Goal: Find specific page/section: Find specific page/section

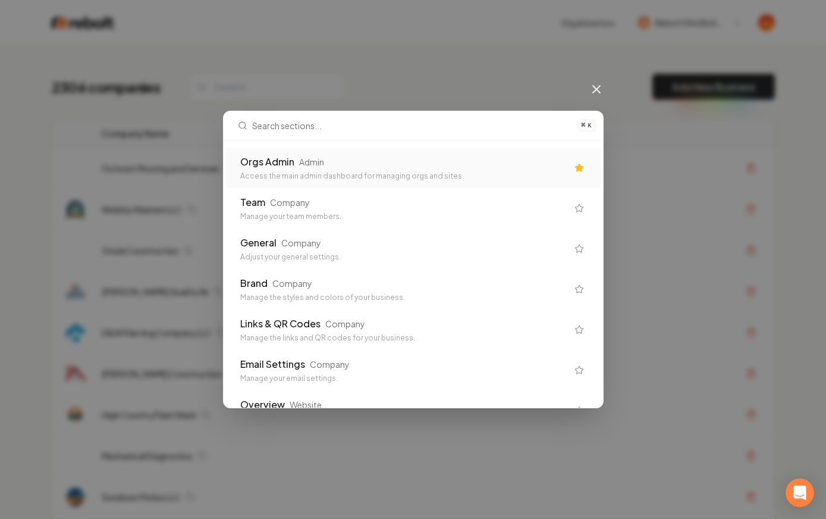
click at [416, 162] on div "Orgs Admin Admin" at bounding box center [403, 162] width 327 height 14
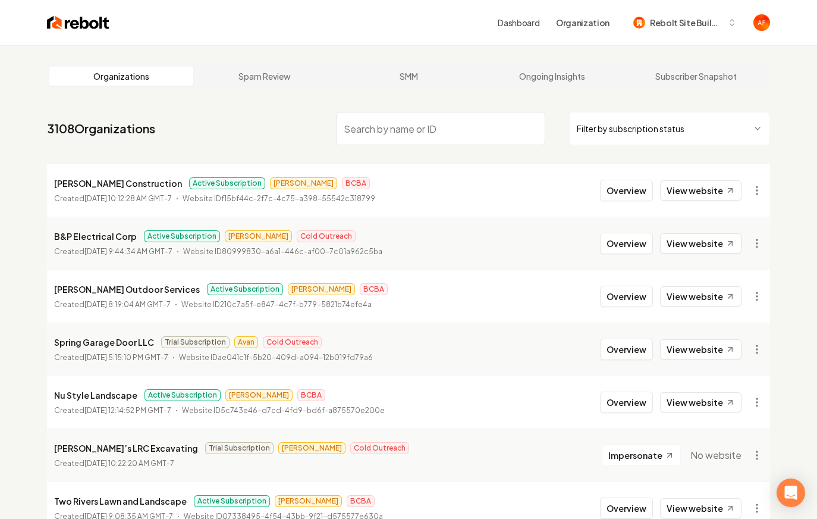
click at [379, 126] on input "search" at bounding box center [440, 128] width 209 height 33
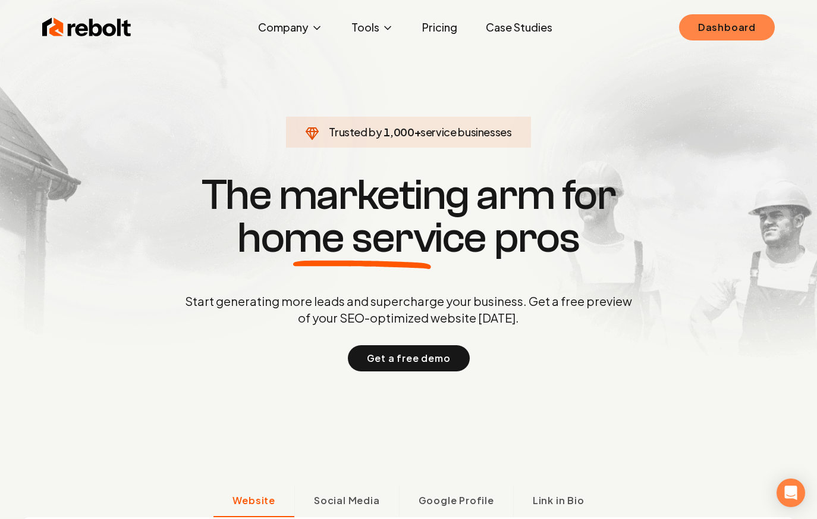
click at [758, 30] on link "Dashboard" at bounding box center [727, 27] width 96 height 26
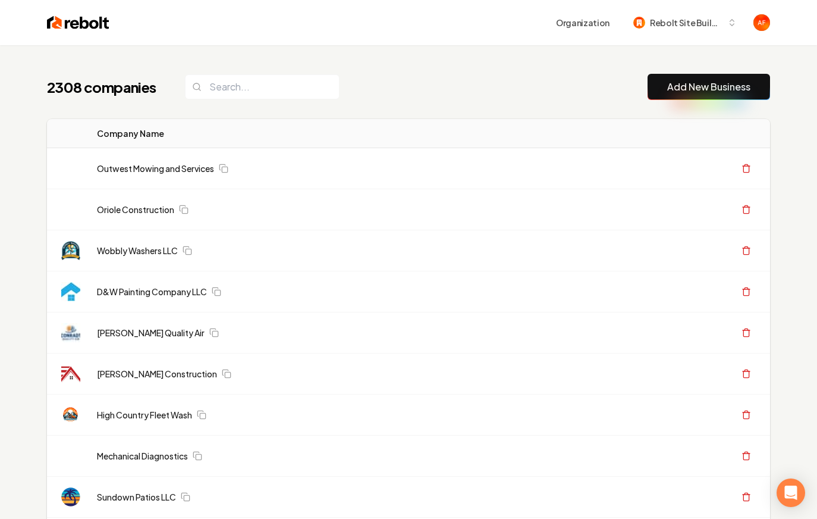
drag, startPoint x: 221, startPoint y: 121, endPoint x: 223, endPoint y: 111, distance: 10.3
click at [221, 120] on th "Company Name" at bounding box center [337, 133] width 500 height 29
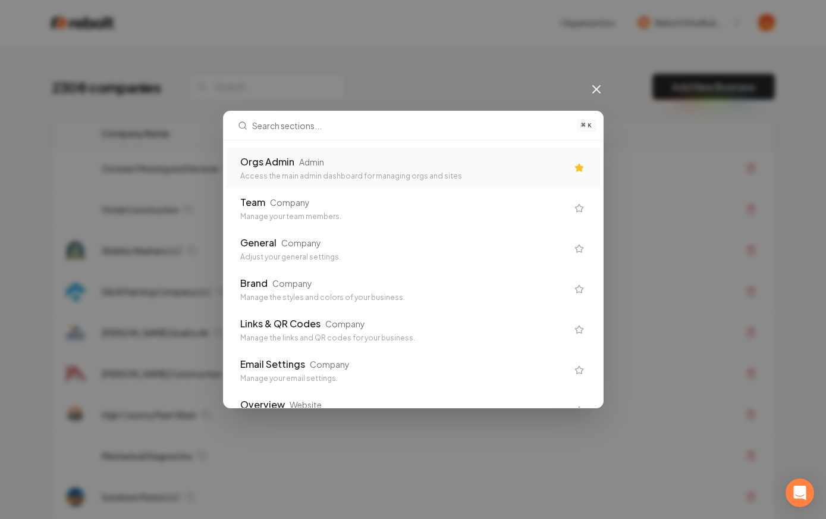
click at [278, 161] on div "Orgs Admin" at bounding box center [267, 162] width 54 height 14
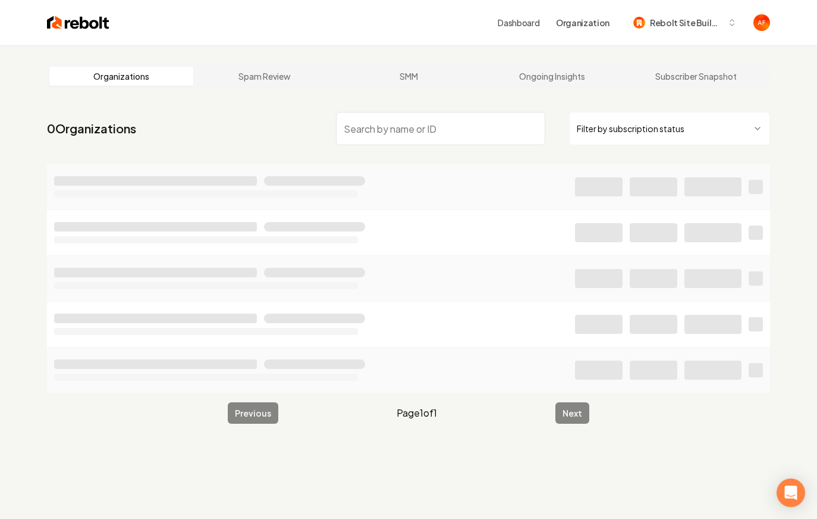
click at [404, 122] on input "search" at bounding box center [440, 128] width 209 height 33
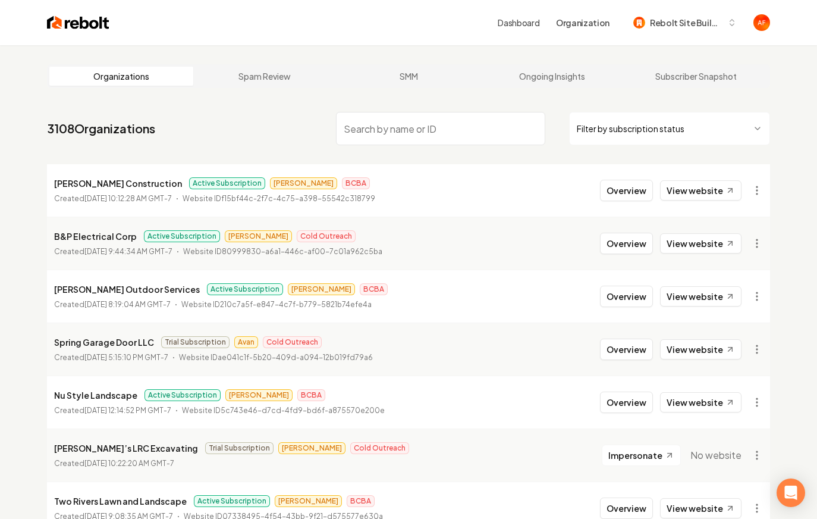
click at [64, 14] on img at bounding box center [78, 22] width 62 height 17
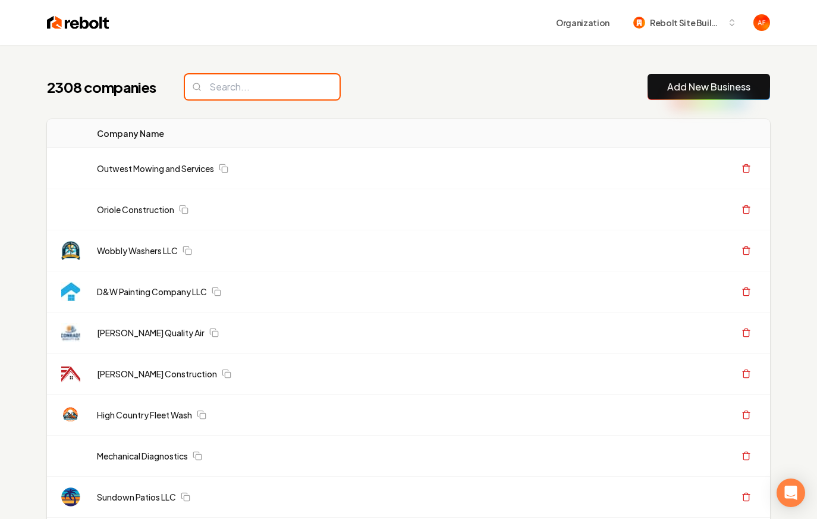
click at [257, 82] on input "search" at bounding box center [262, 86] width 155 height 25
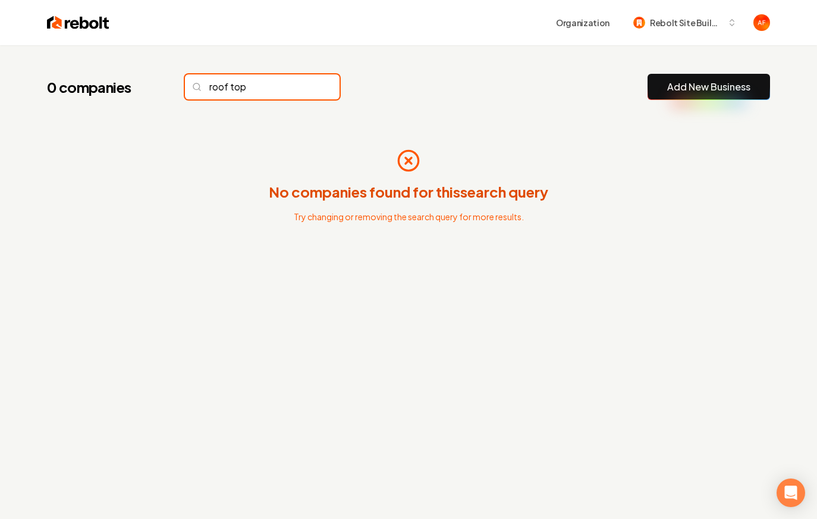
click at [231, 88] on input "roof top" at bounding box center [262, 86] width 155 height 25
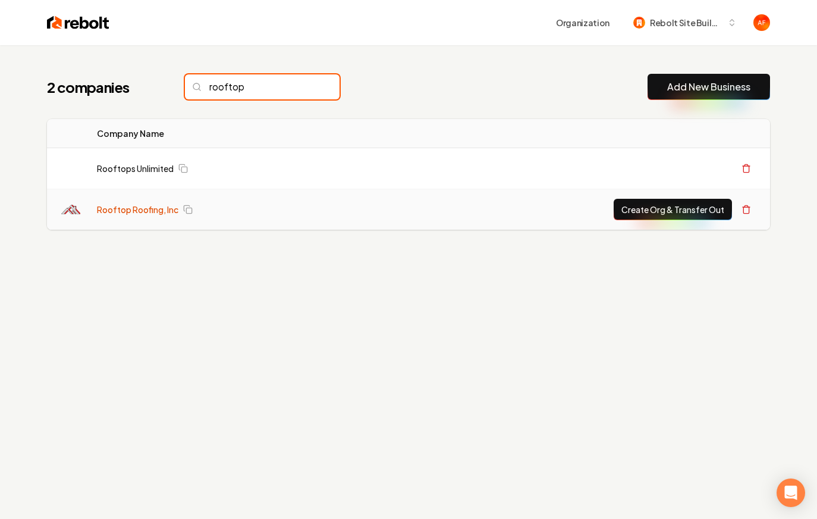
type input "rooftop"
click at [129, 210] on link "Rooftop Roofing, Inc" at bounding box center [138, 209] width 82 height 12
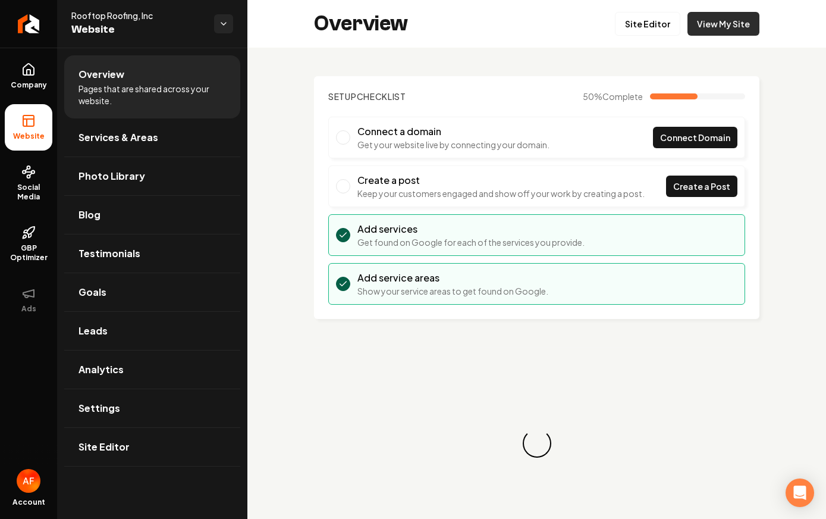
click at [736, 34] on link "View My Site" at bounding box center [724, 24] width 72 height 24
